Goal: Check status: Check status

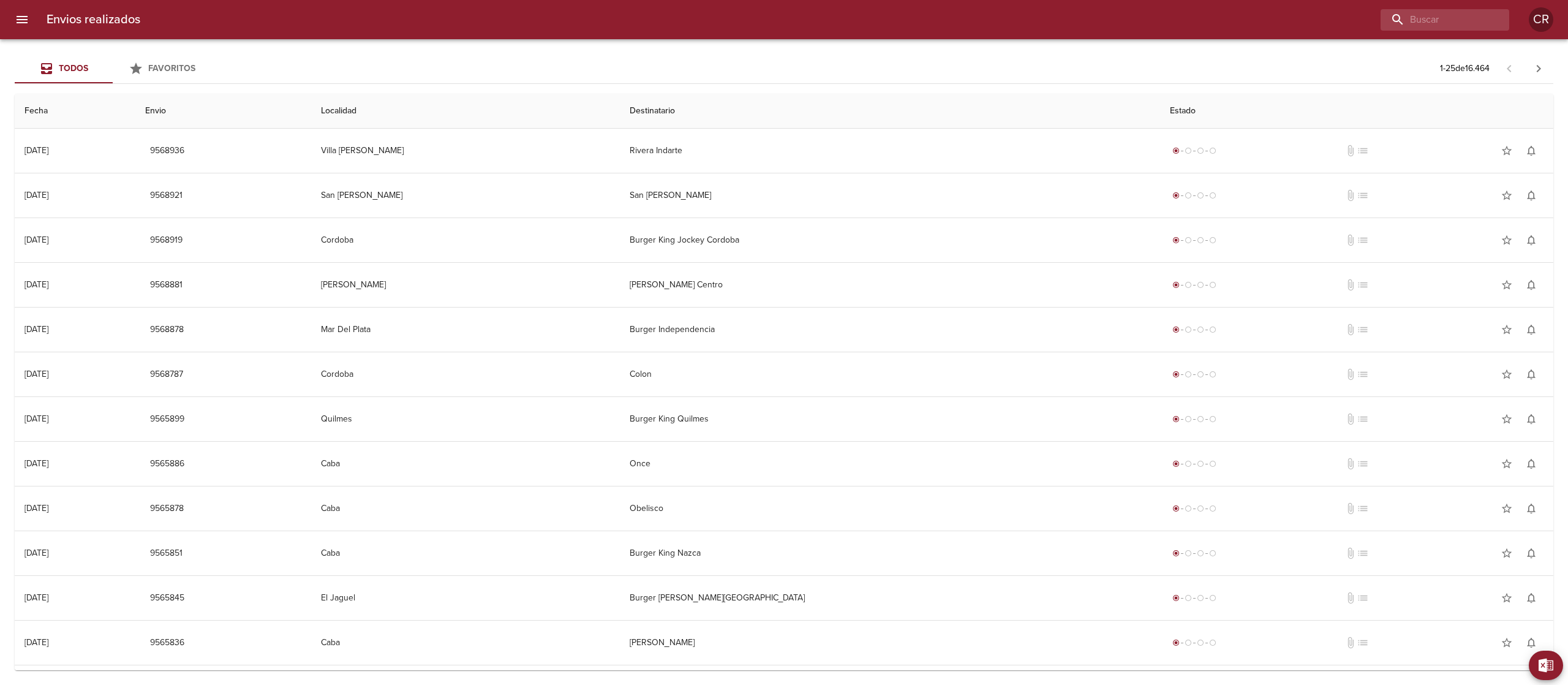
click at [1441, 33] on div "Envios realizados CR" at bounding box center [784, 20] width 1568 height 39
click at [1444, 22] on input "buscar" at bounding box center [1409, 20] width 157 height 21
type input "lomas"
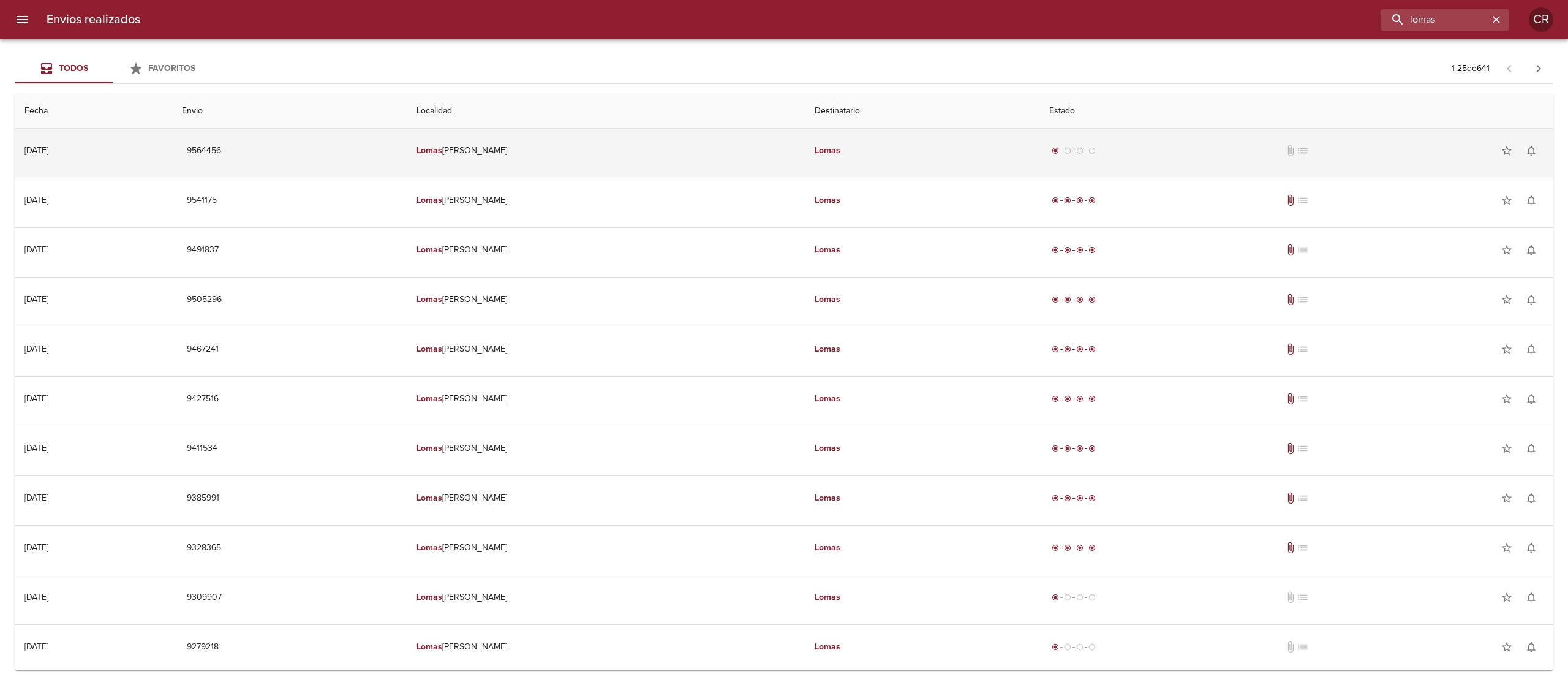
click at [814, 149] on em "Lomas" at bounding box center [827, 150] width 26 height 11
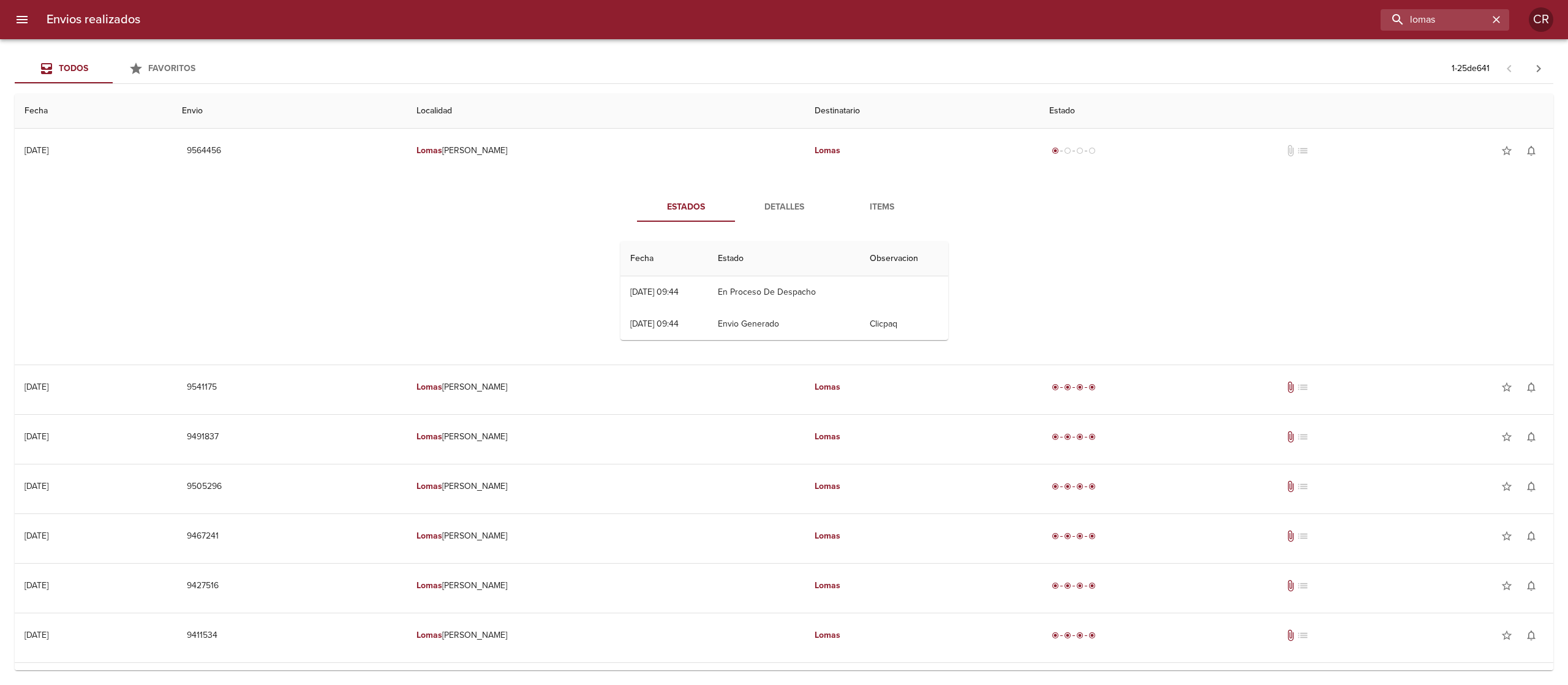
click at [775, 205] on span "Detalles" at bounding box center [784, 207] width 83 height 15
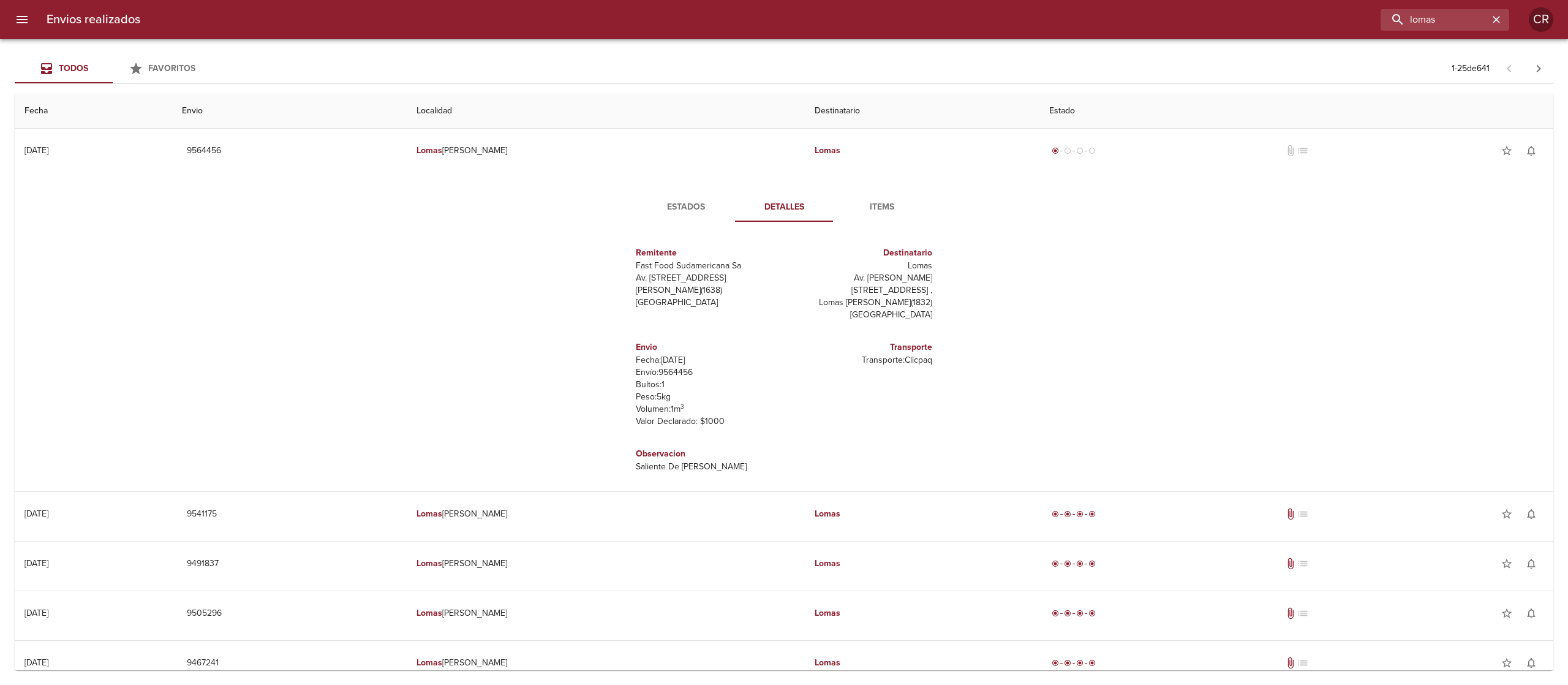
click at [670, 210] on span "Estados" at bounding box center [686, 207] width 83 height 15
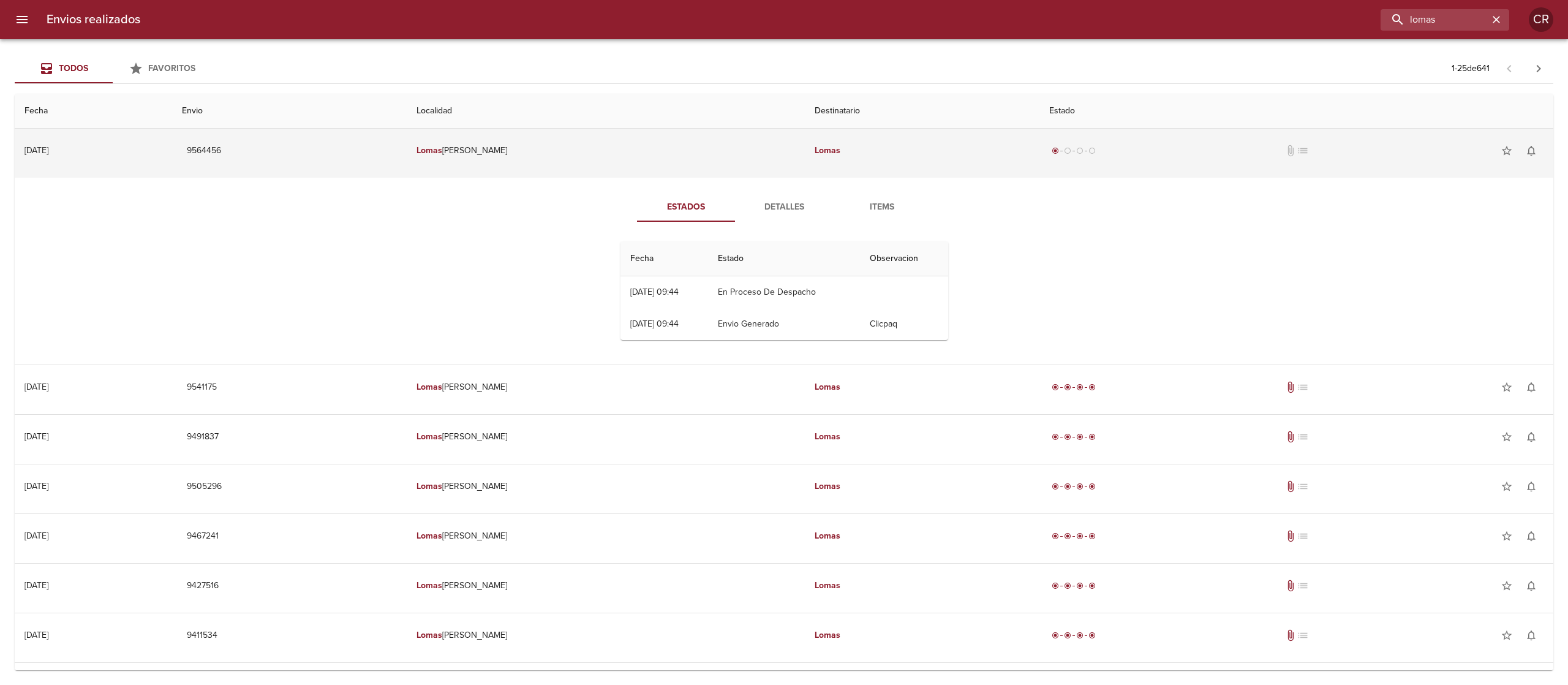
click at [790, 138] on td "Lomas De Zamora" at bounding box center [606, 150] width 398 height 44
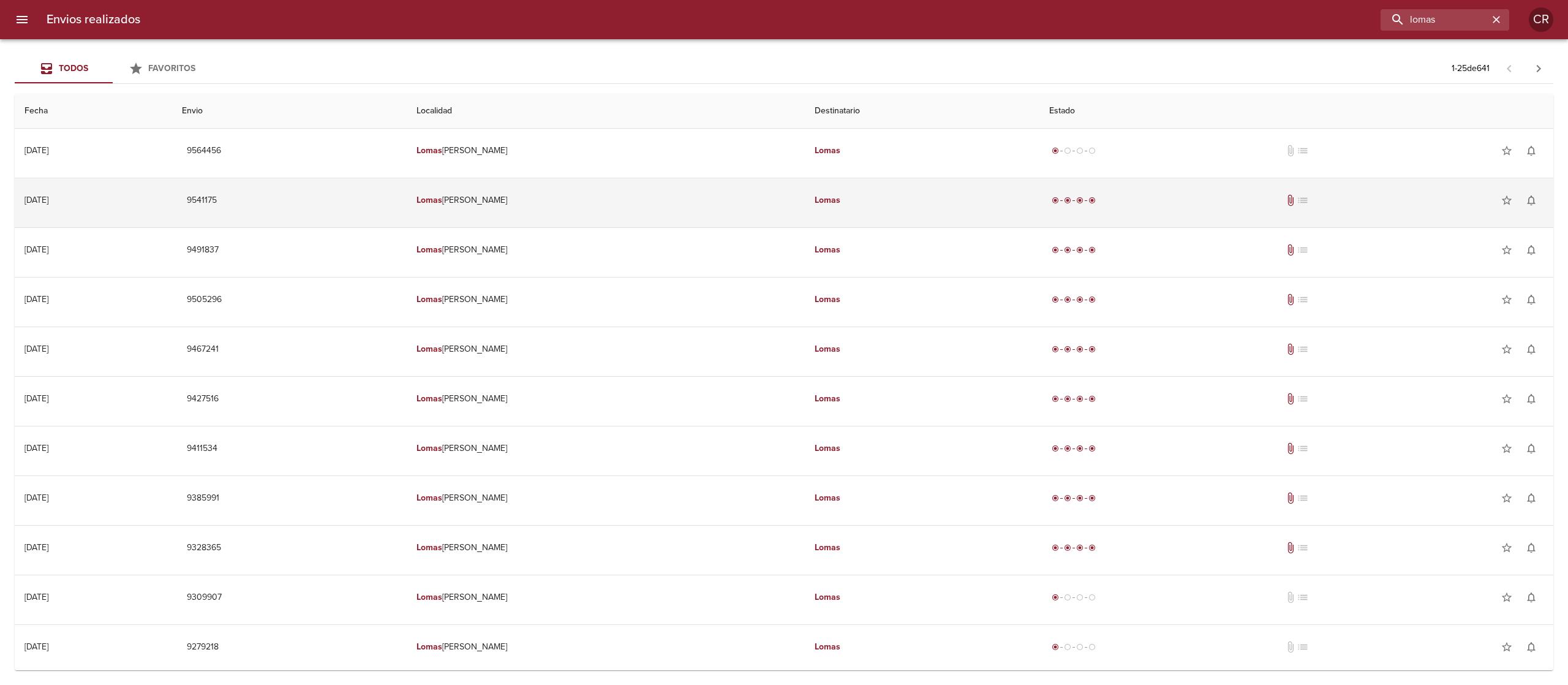
click at [765, 197] on td "Lomas De Zamora" at bounding box center [606, 200] width 398 height 44
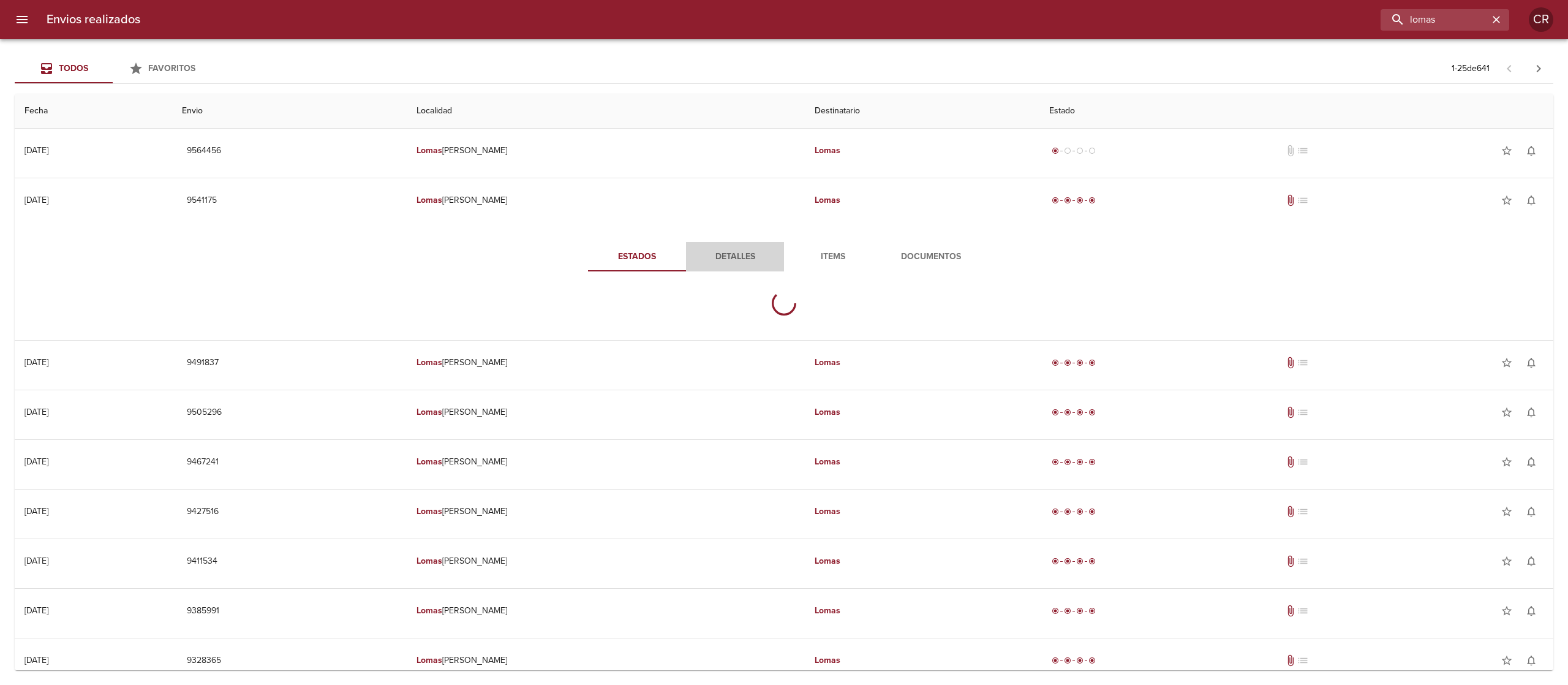
click at [748, 257] on span "Detalles" at bounding box center [735, 257] width 83 height 15
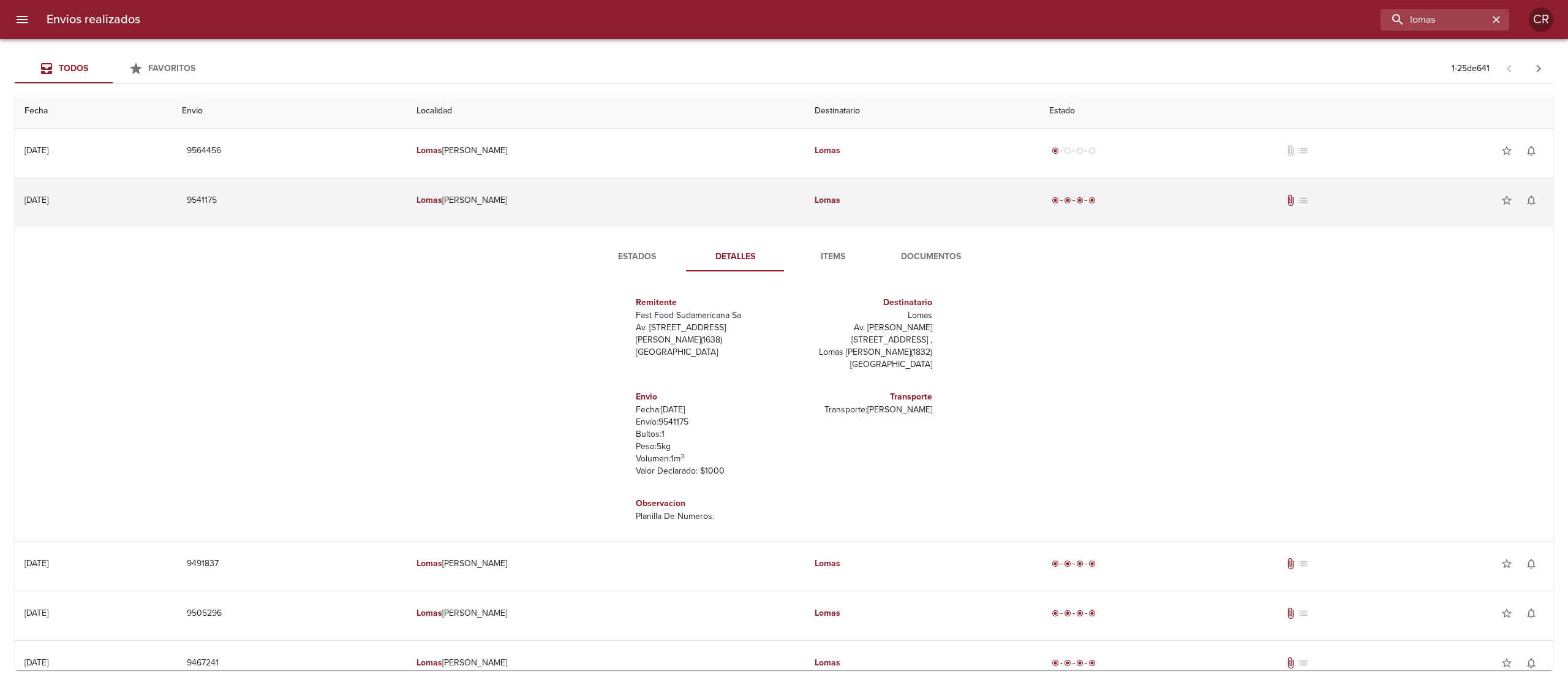
click at [735, 200] on td "Lomas De Zamora" at bounding box center [606, 200] width 398 height 44
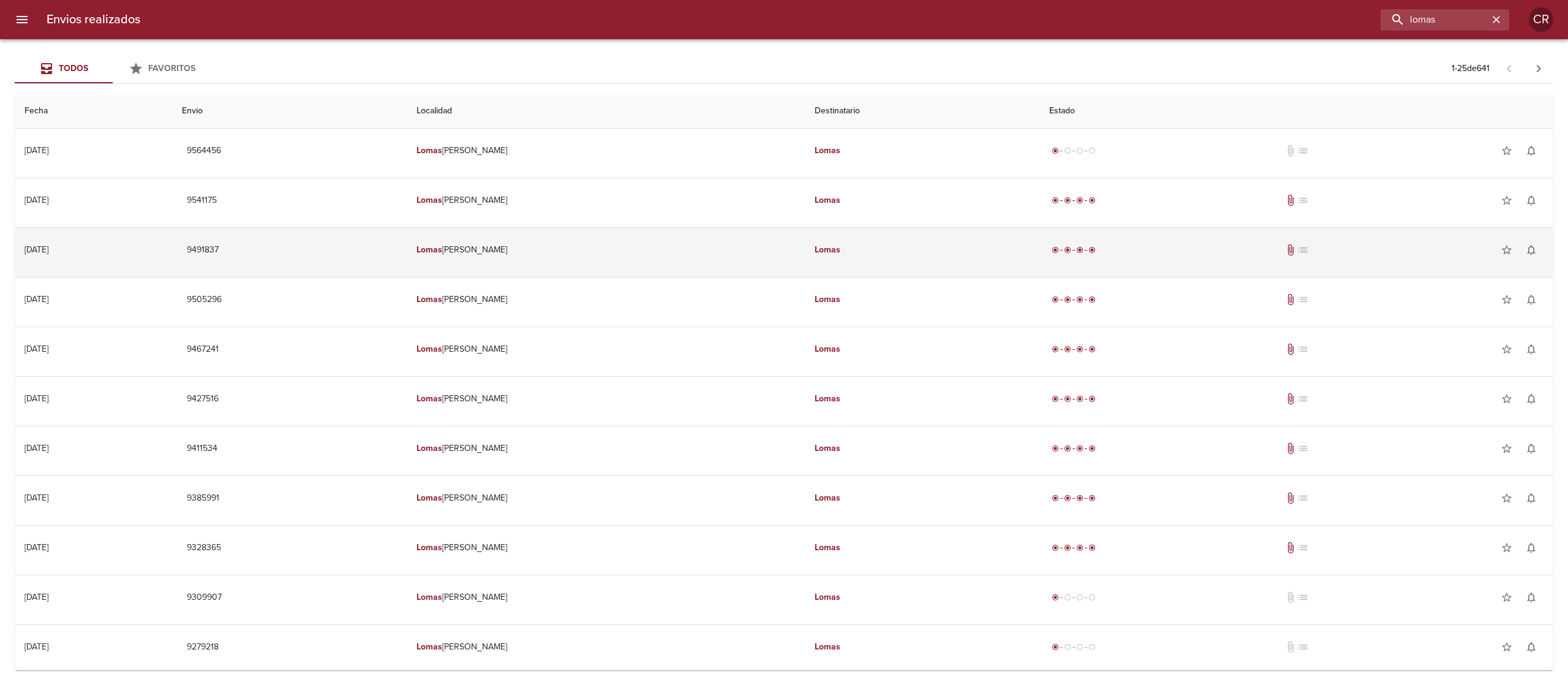
click at [742, 258] on td "Lomas De Zamora" at bounding box center [606, 249] width 398 height 44
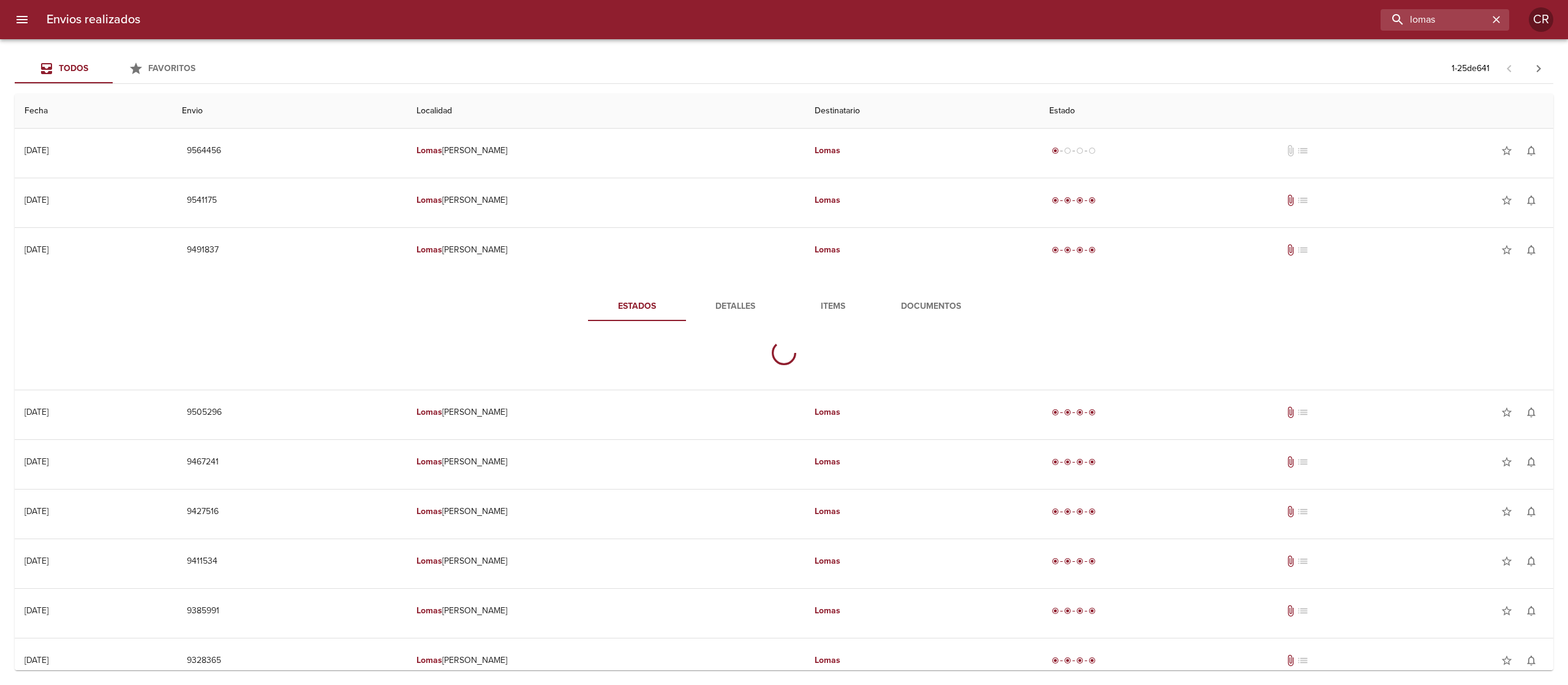
click at [737, 306] on span "Detalles" at bounding box center [735, 306] width 83 height 15
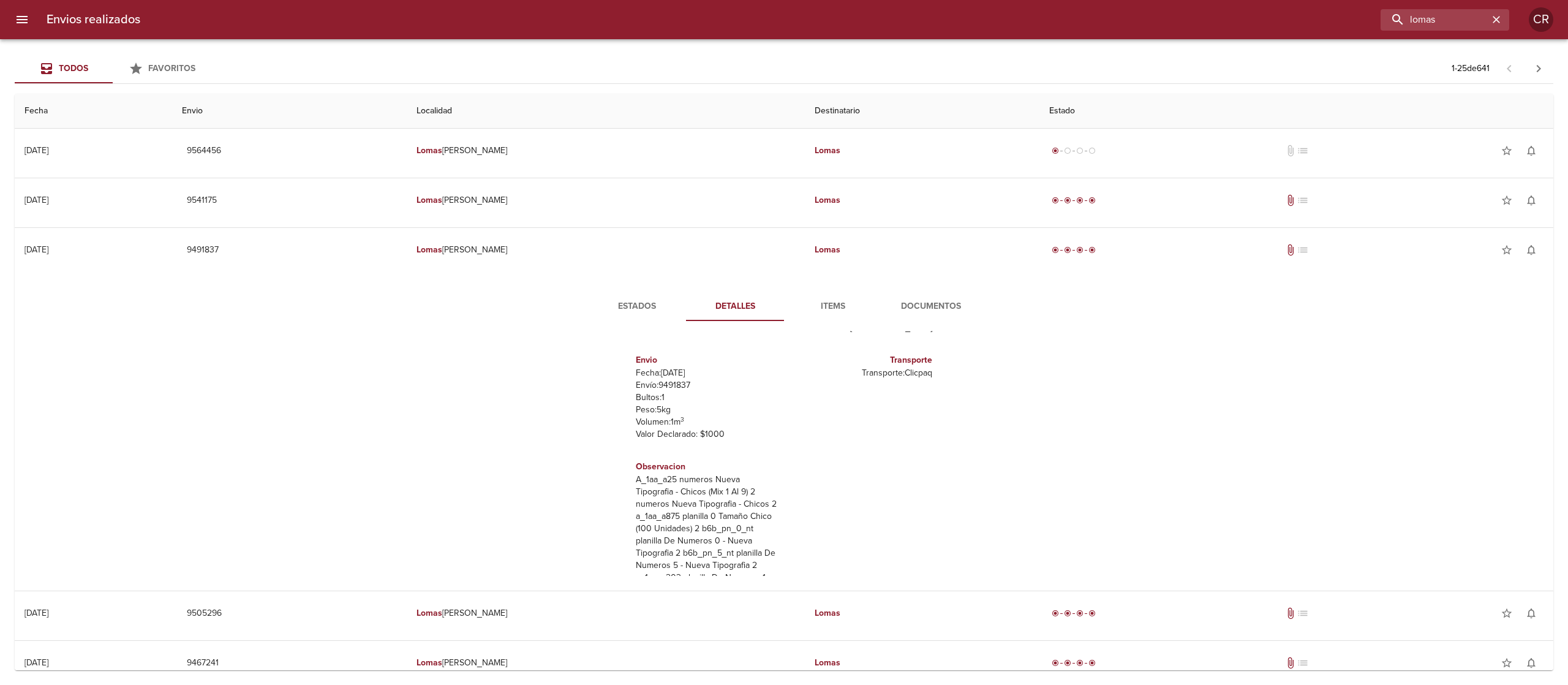
scroll to position [123, 0]
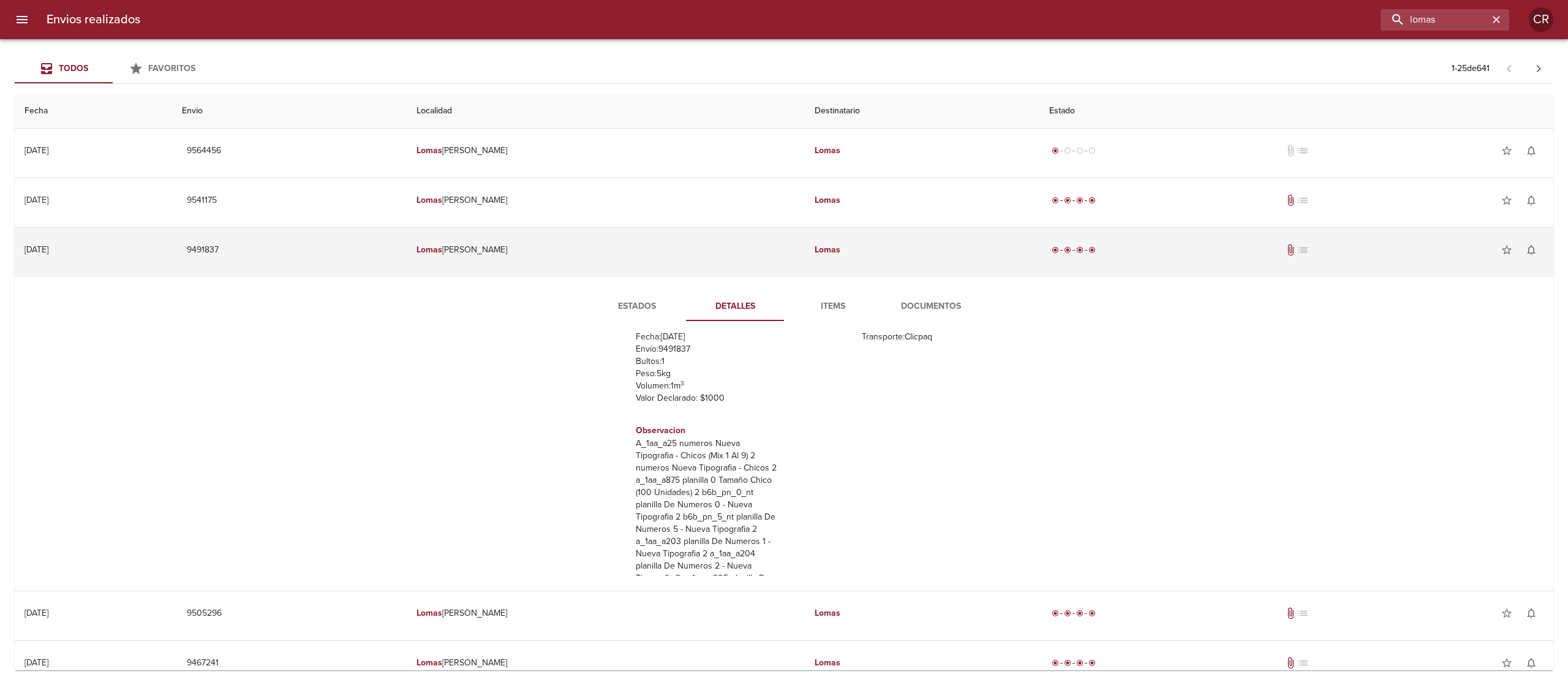
click at [741, 255] on td "Lomas De Zamora" at bounding box center [606, 249] width 398 height 44
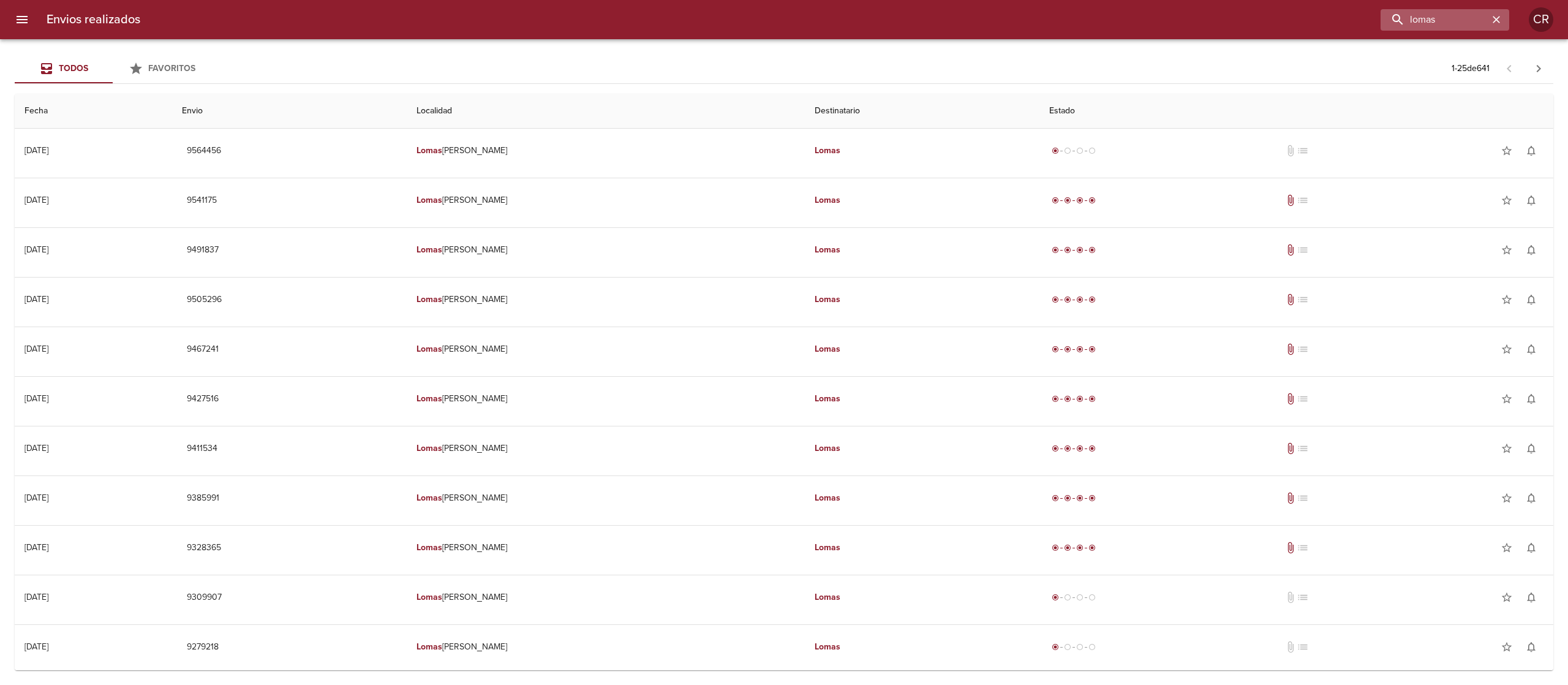
click at [1497, 24] on icon "button" at bounding box center [1496, 20] width 12 height 12
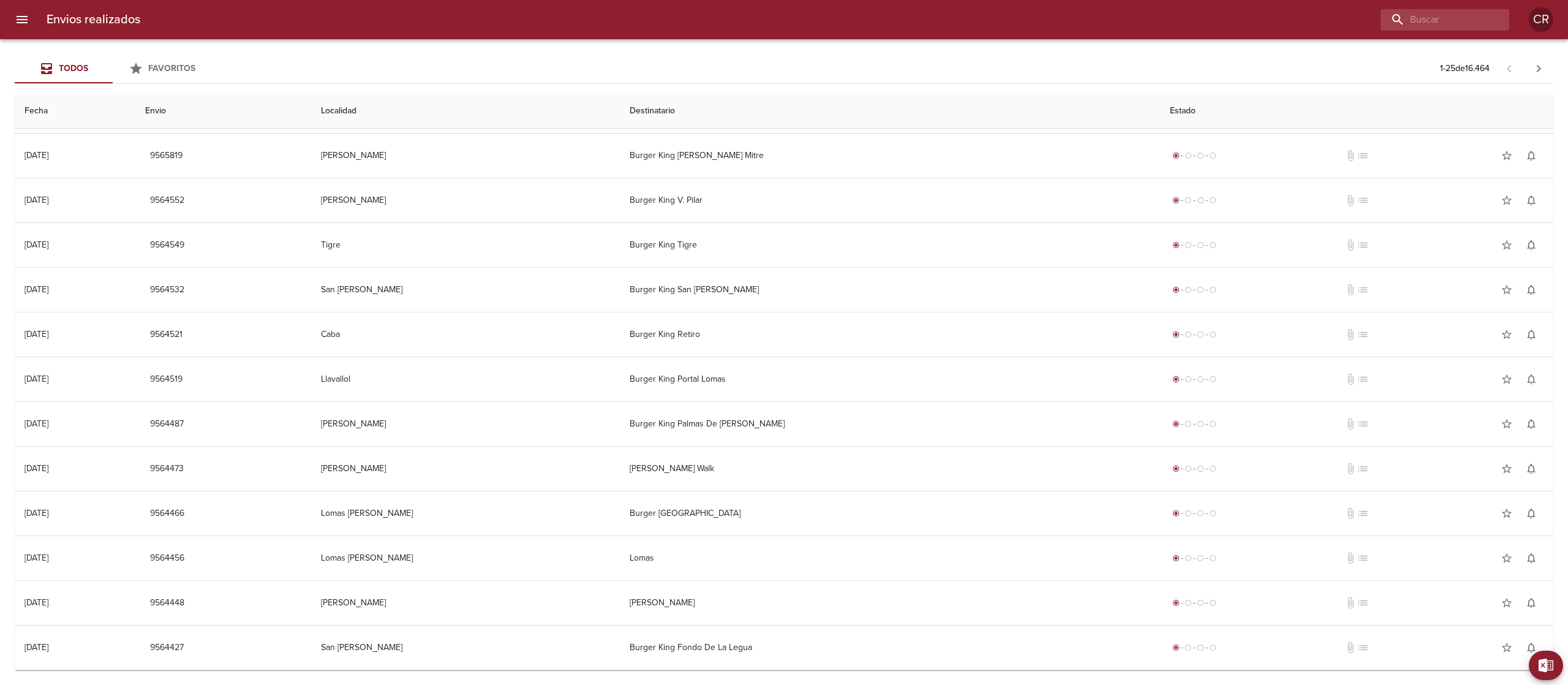
scroll to position [581, 0]
click at [1539, 73] on icon "button" at bounding box center [1539, 68] width 15 height 15
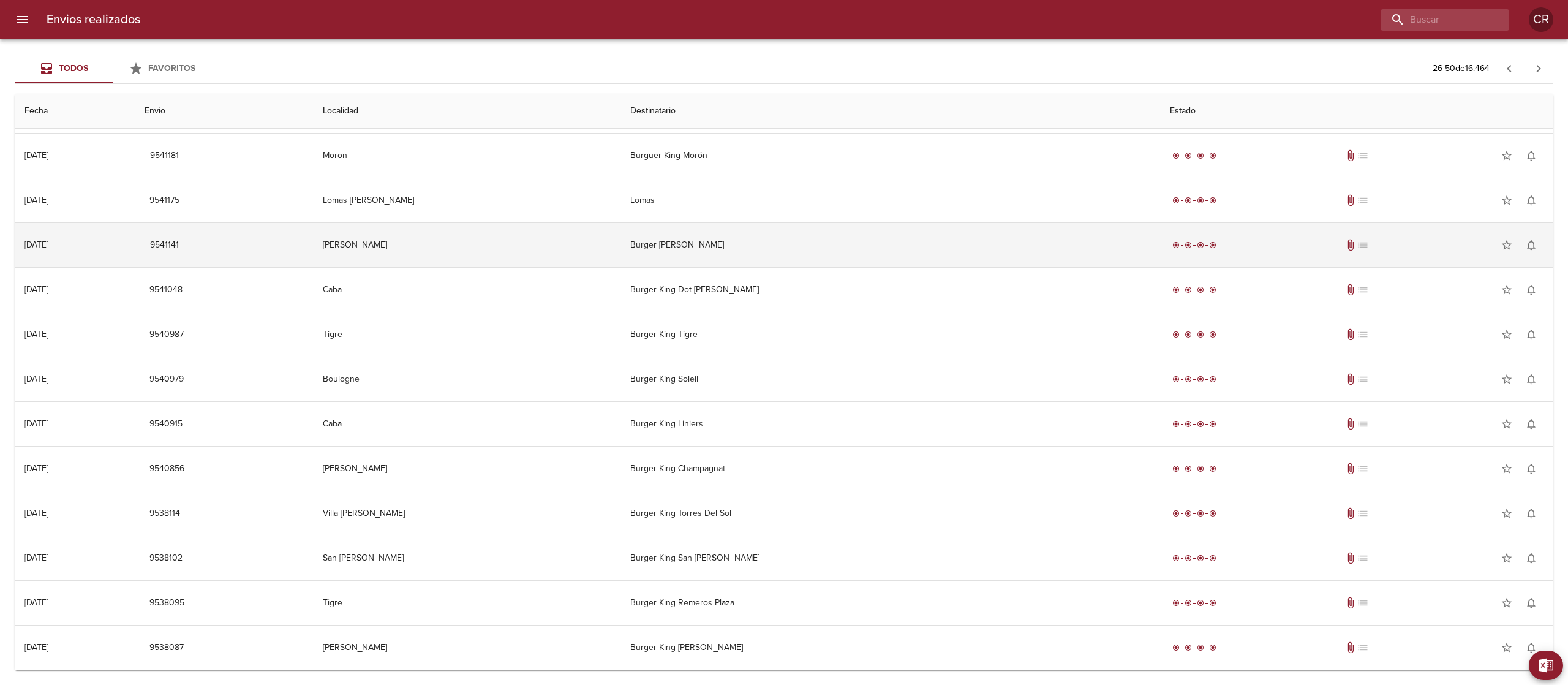
scroll to position [0, 0]
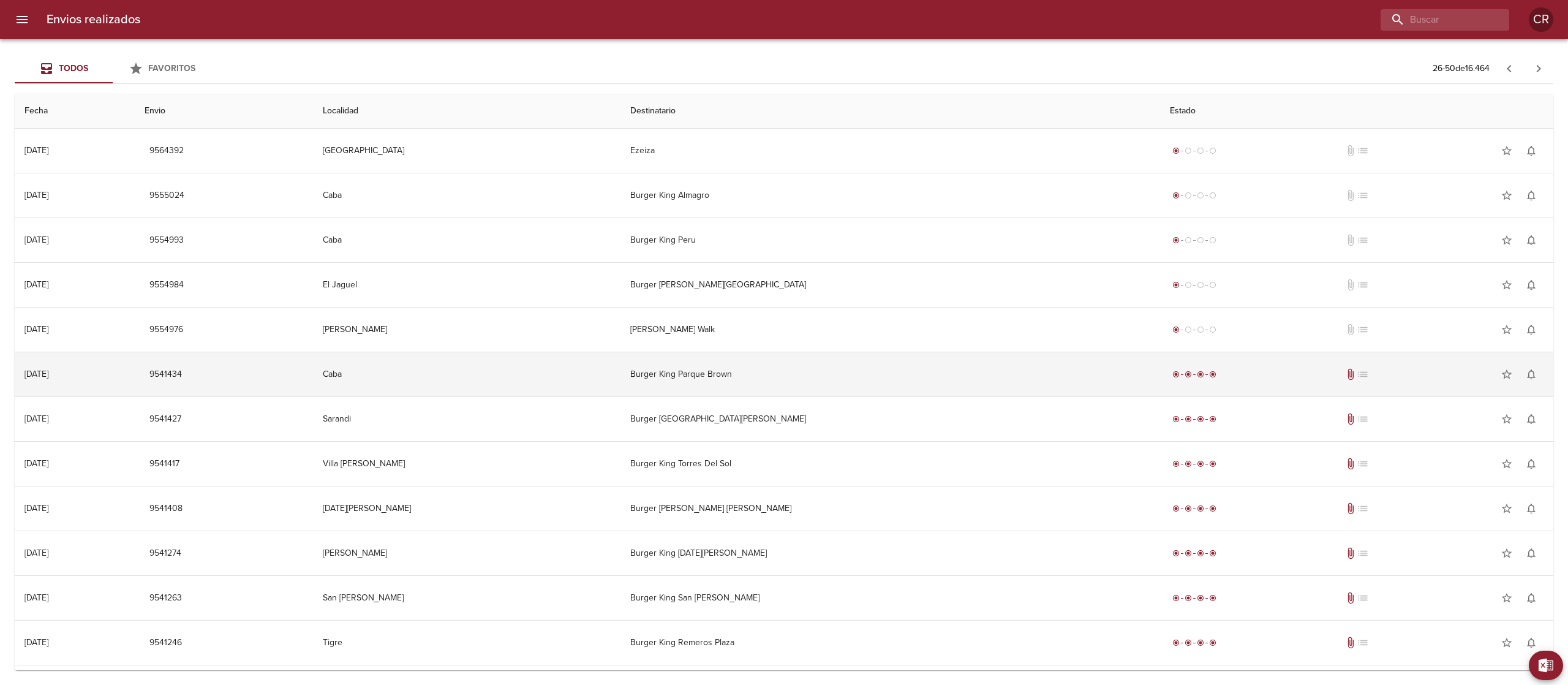
click at [819, 370] on td "Burger King Parque Brown" at bounding box center [890, 374] width 540 height 44
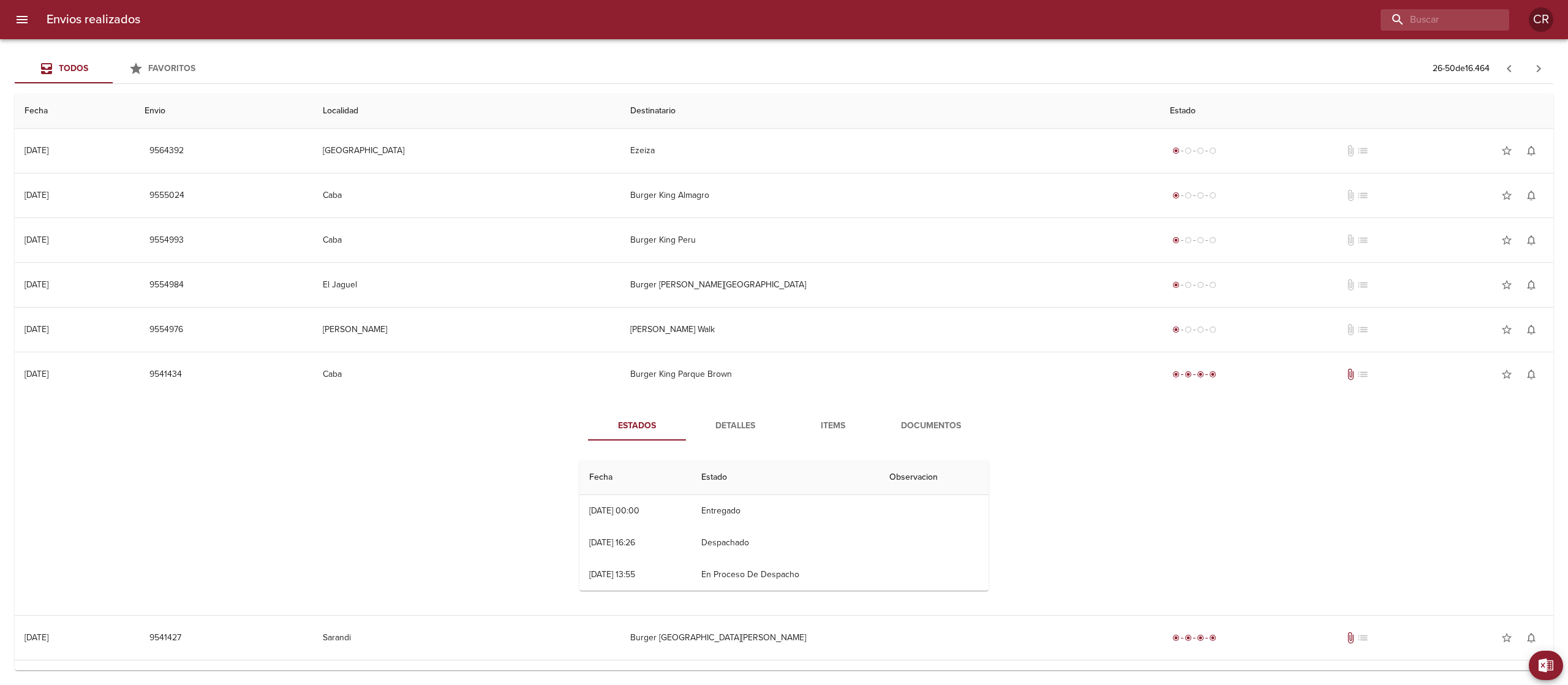
click at [736, 415] on button "Detalles" at bounding box center [735, 426] width 98 height 29
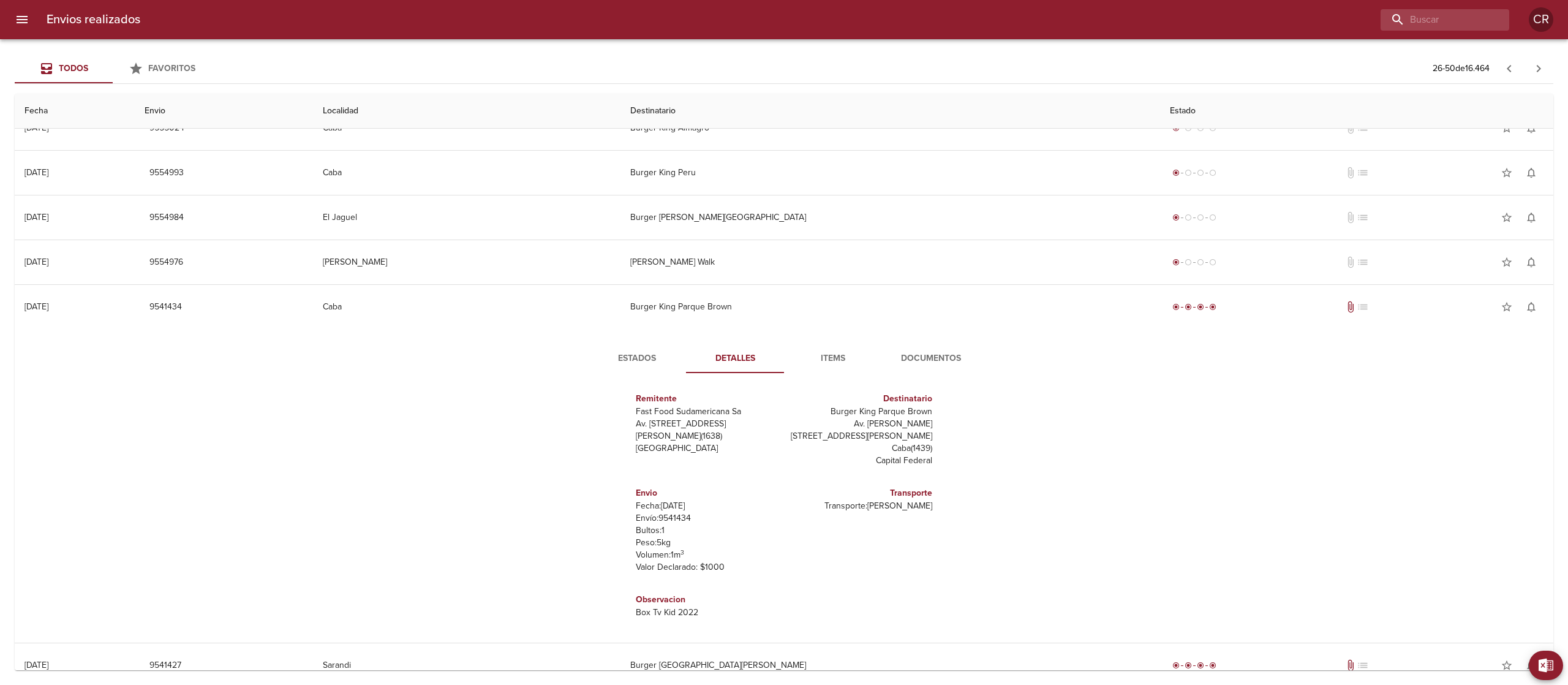
scroll to position [123, 0]
